Goal: Browse casually

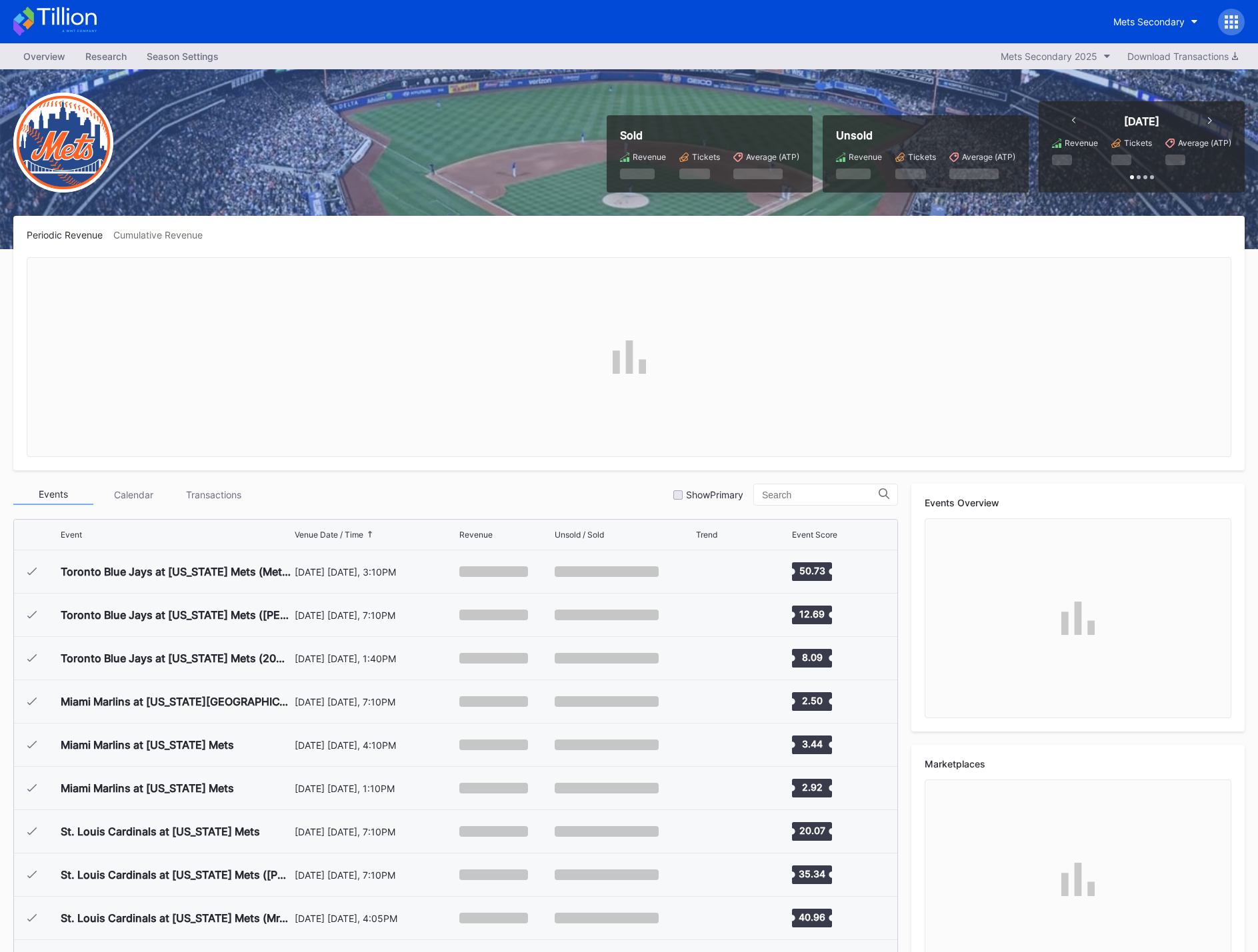
scroll to position [2685, 0]
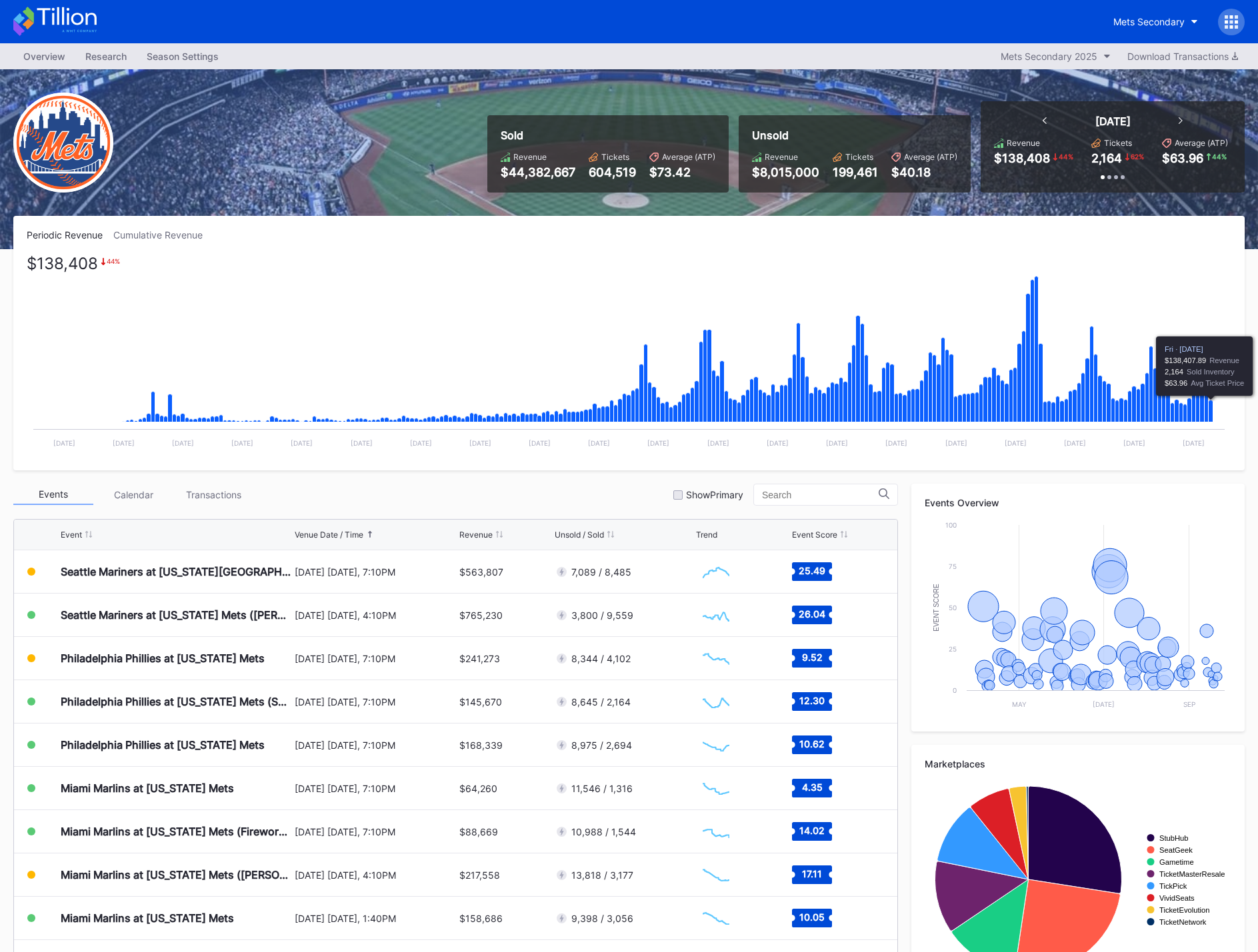
click at [1212, 416] on icon "Chart title" at bounding box center [1211, 412] width 5 height 22
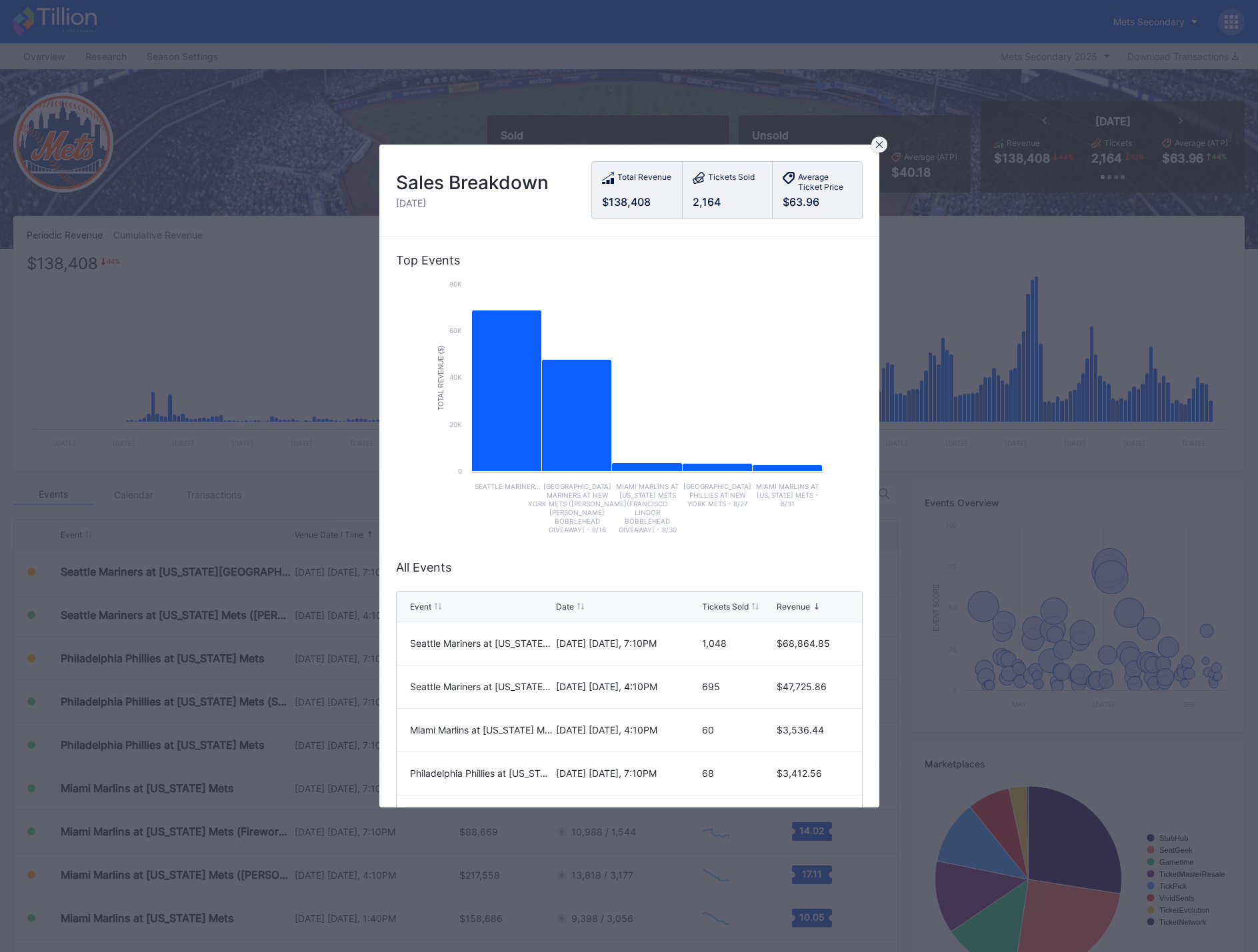
click at [885, 149] on div at bounding box center [879, 145] width 16 height 16
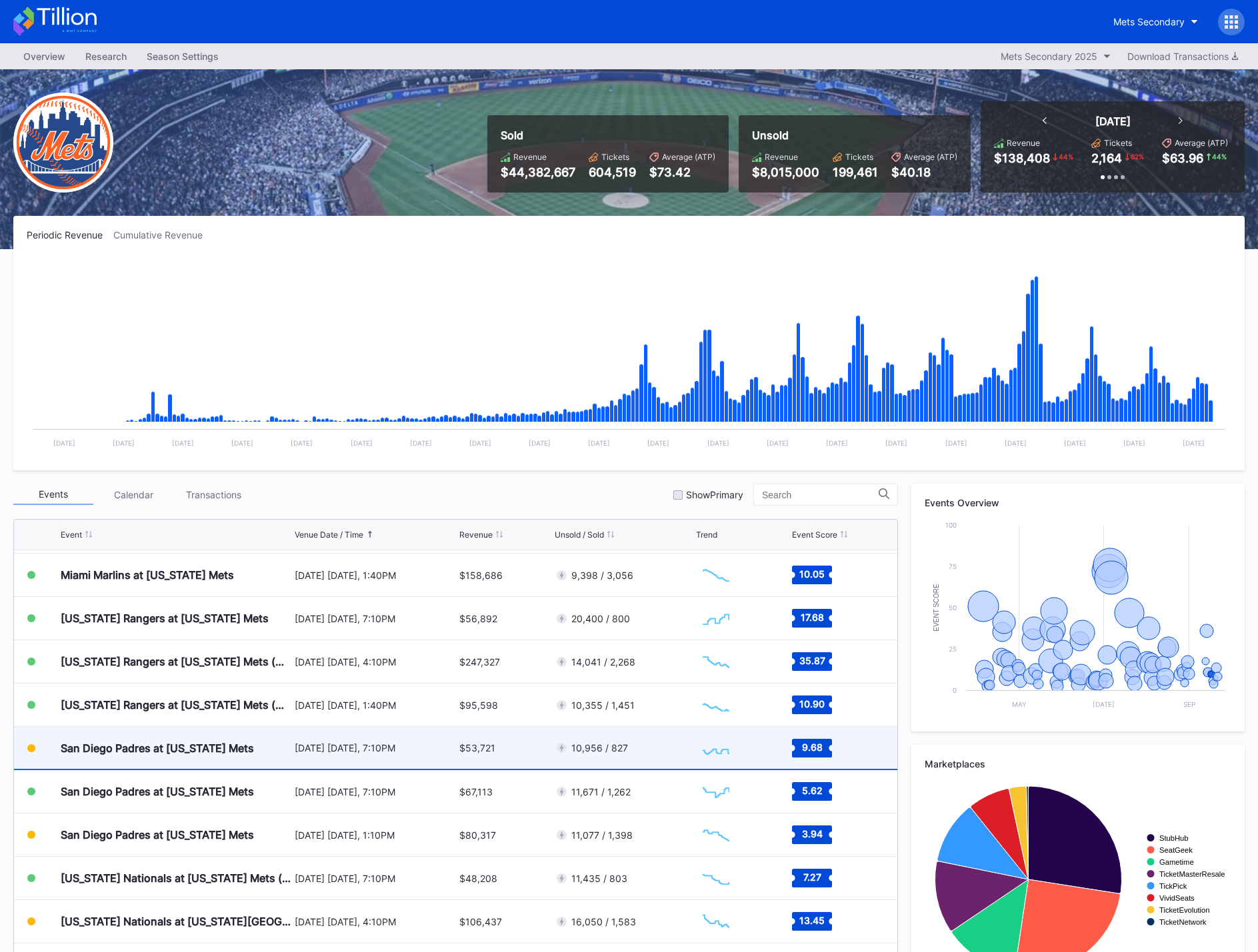
scroll to position [54, 0]
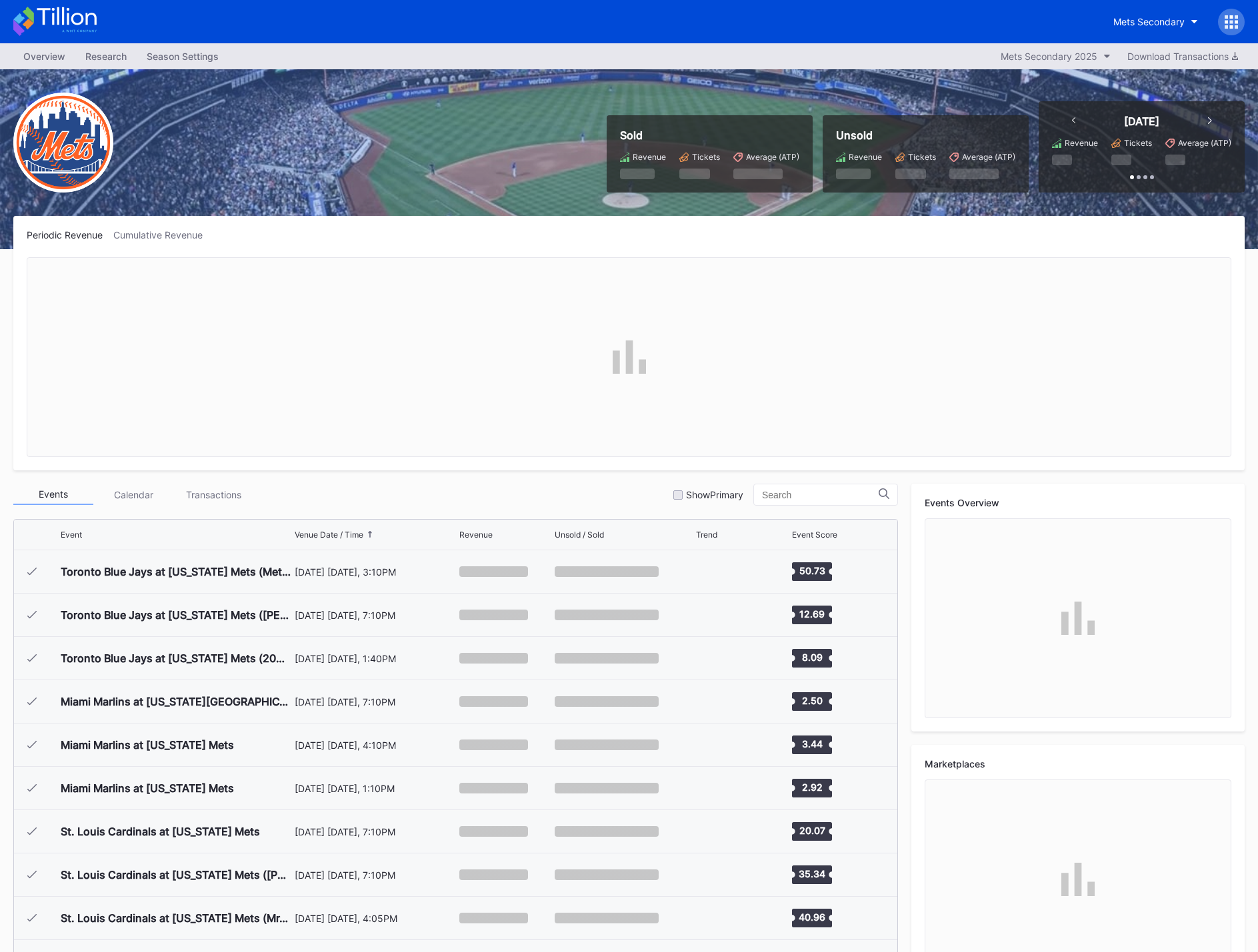
scroll to position [2685, 0]
